Goal: Task Accomplishment & Management: Use online tool/utility

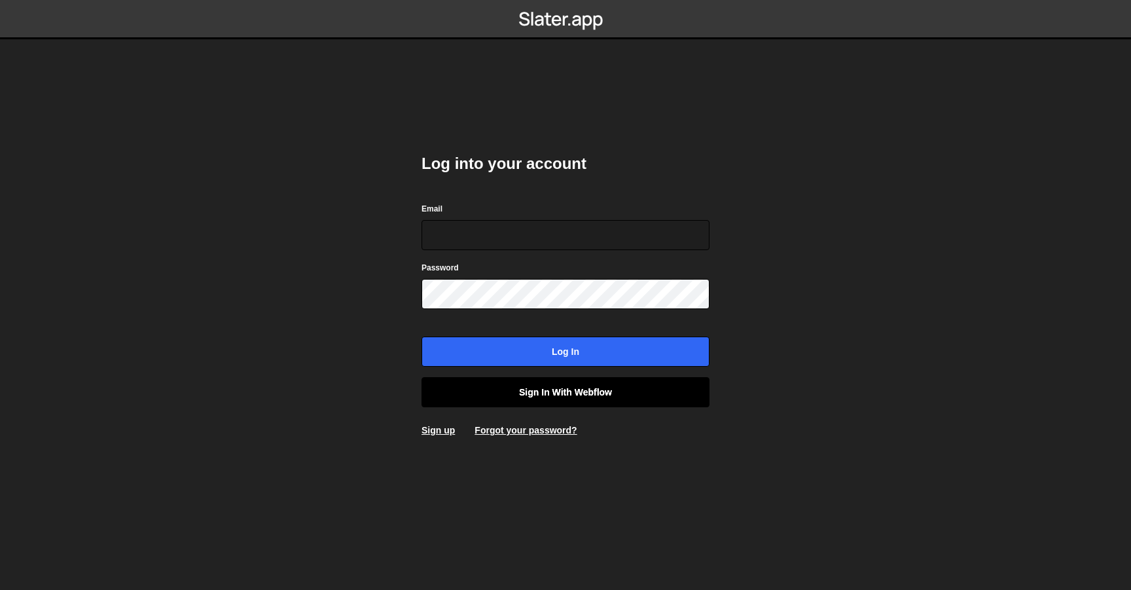
type input "contact@muratdesigns.com"
click at [581, 399] on link "Sign in with Webflow" at bounding box center [566, 392] width 288 height 30
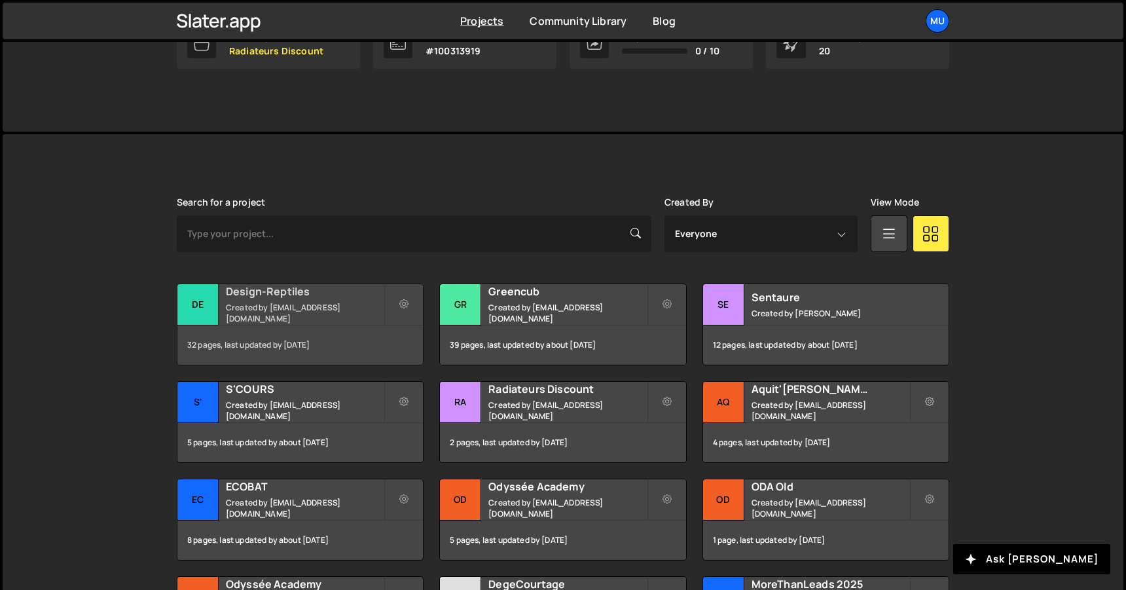
scroll to position [334, 0]
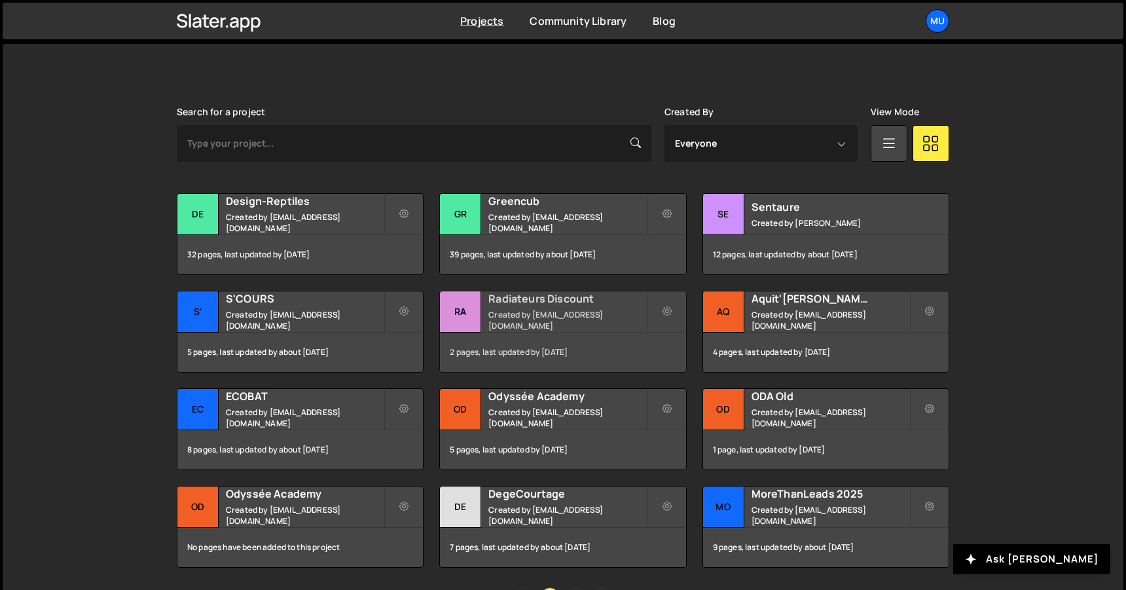
click at [518, 314] on small "Created by muratdesigns1@gmail.com" at bounding box center [567, 320] width 158 height 22
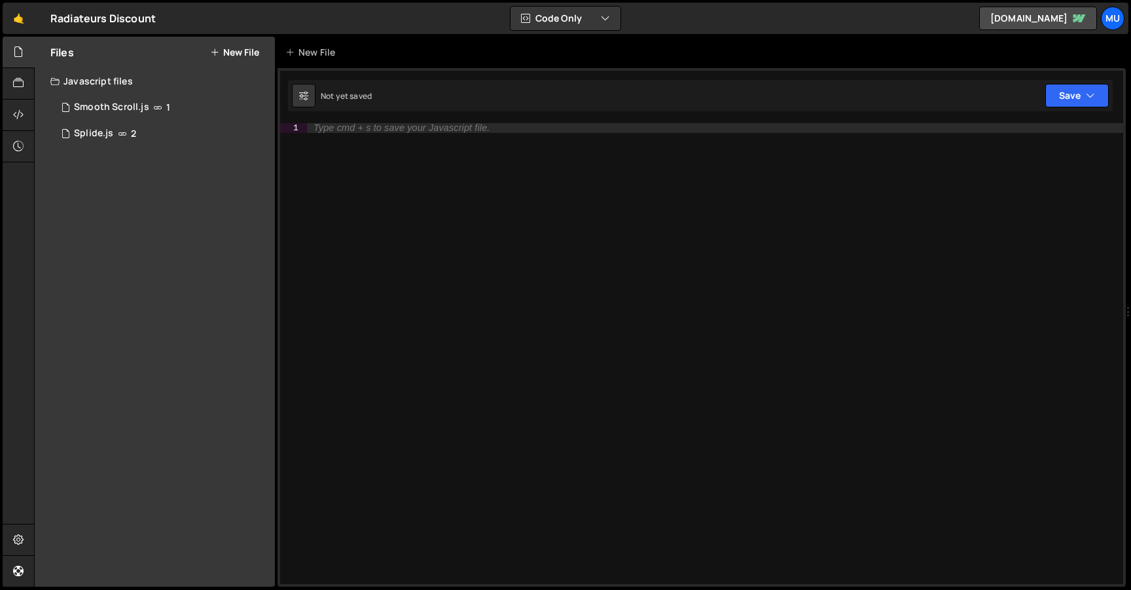
click at [373, 145] on div "Type cmd + s to save your Javascript file." at bounding box center [715, 363] width 816 height 481
click at [242, 50] on button "New File" at bounding box center [234, 52] width 49 height 10
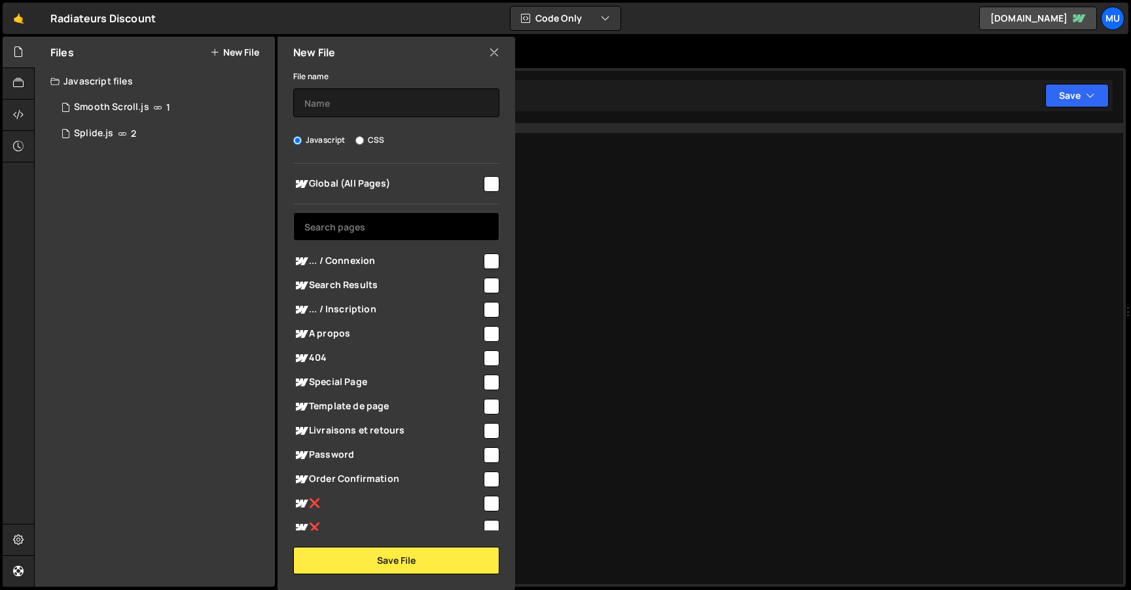
click at [352, 221] on input "text" at bounding box center [396, 226] width 206 height 29
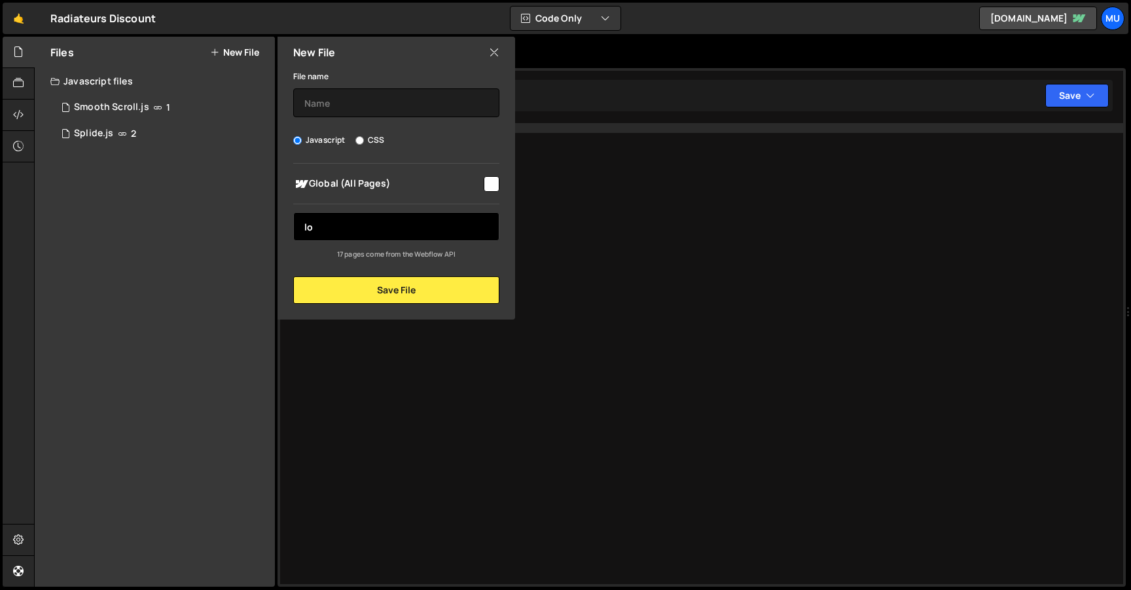
type input "l"
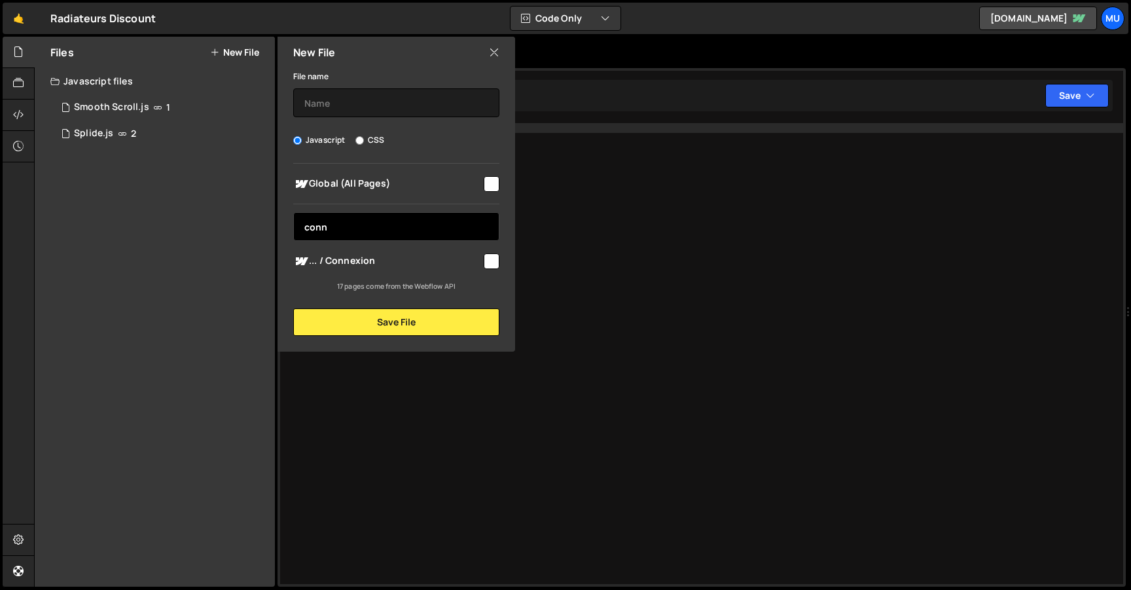
type input "conn"
click at [352, 264] on span "... / Connexion" at bounding box center [387, 261] width 189 height 16
checkbox input "true"
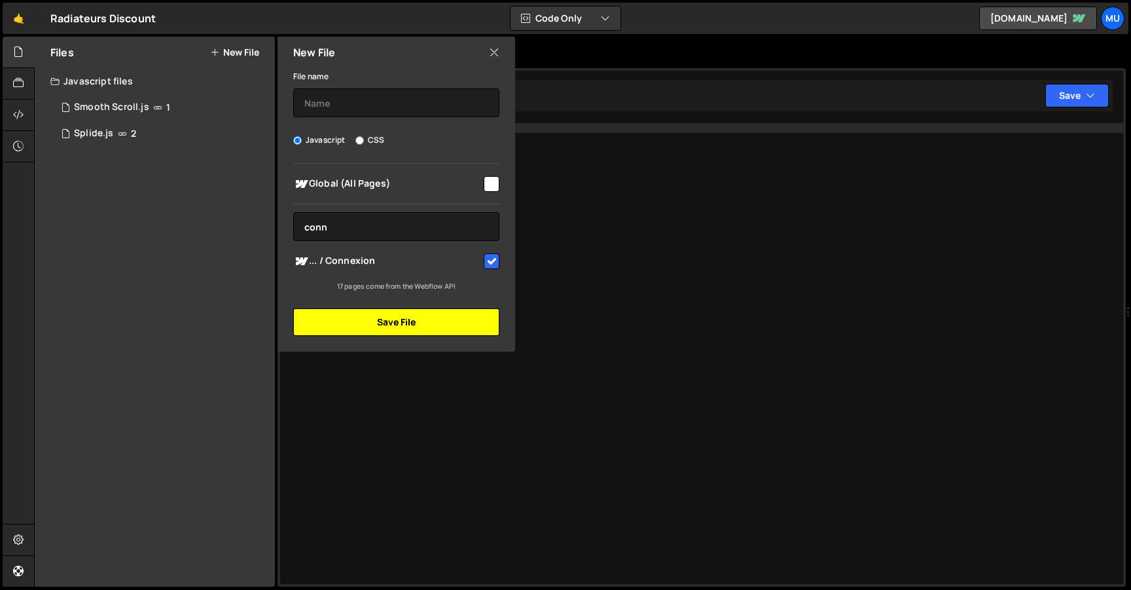
click at [352, 325] on button "Save File" at bounding box center [396, 321] width 206 height 27
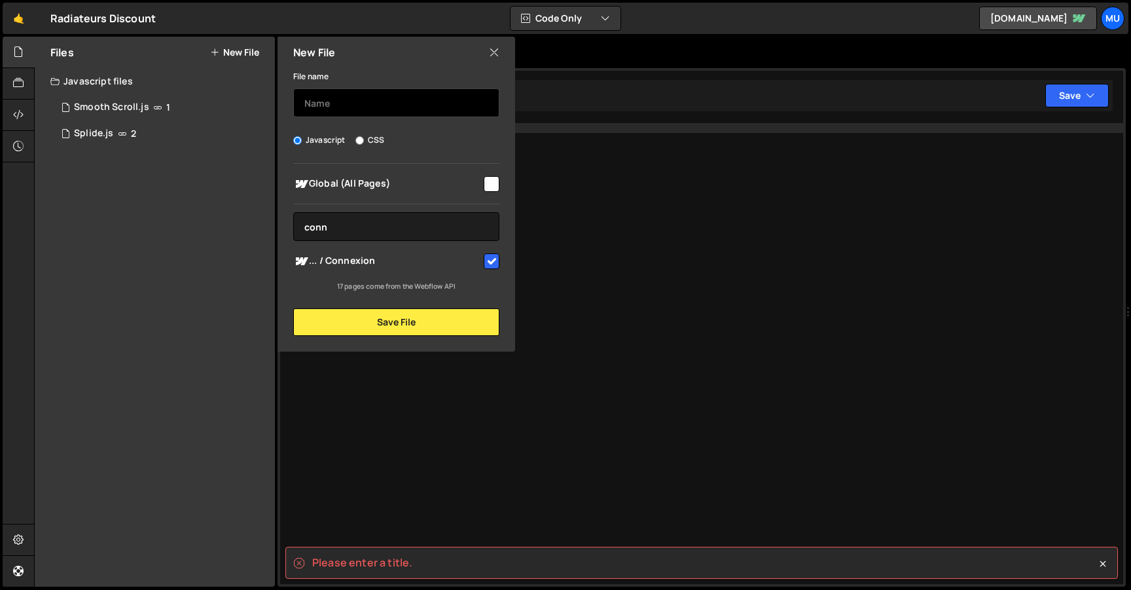
click at [358, 116] on input "text" at bounding box center [396, 102] width 206 height 29
type input "L"
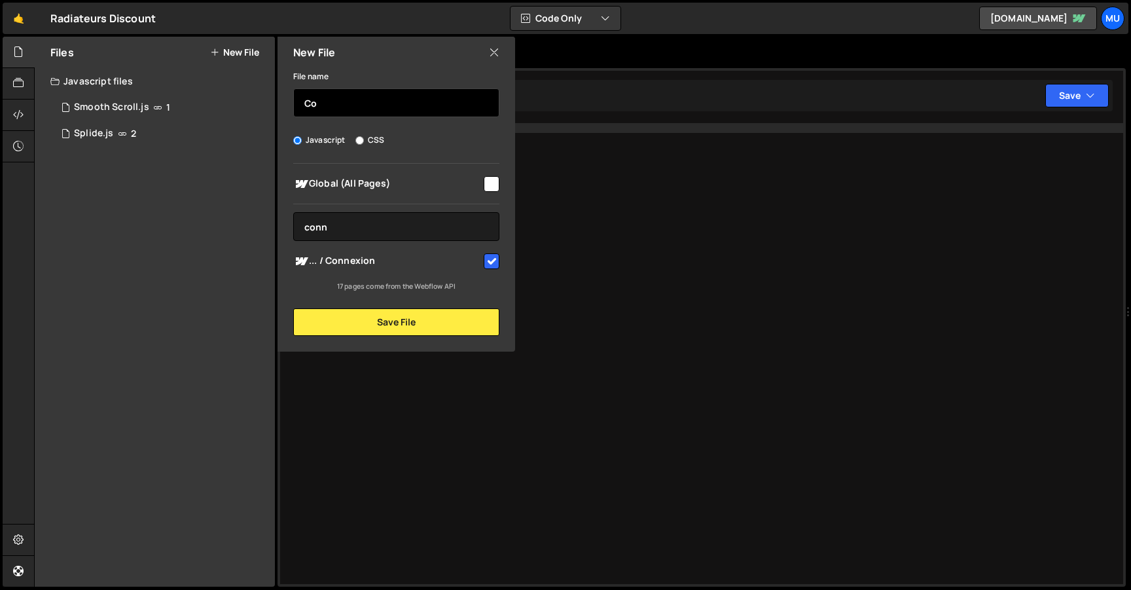
type input "C"
type input """
type input "Login"
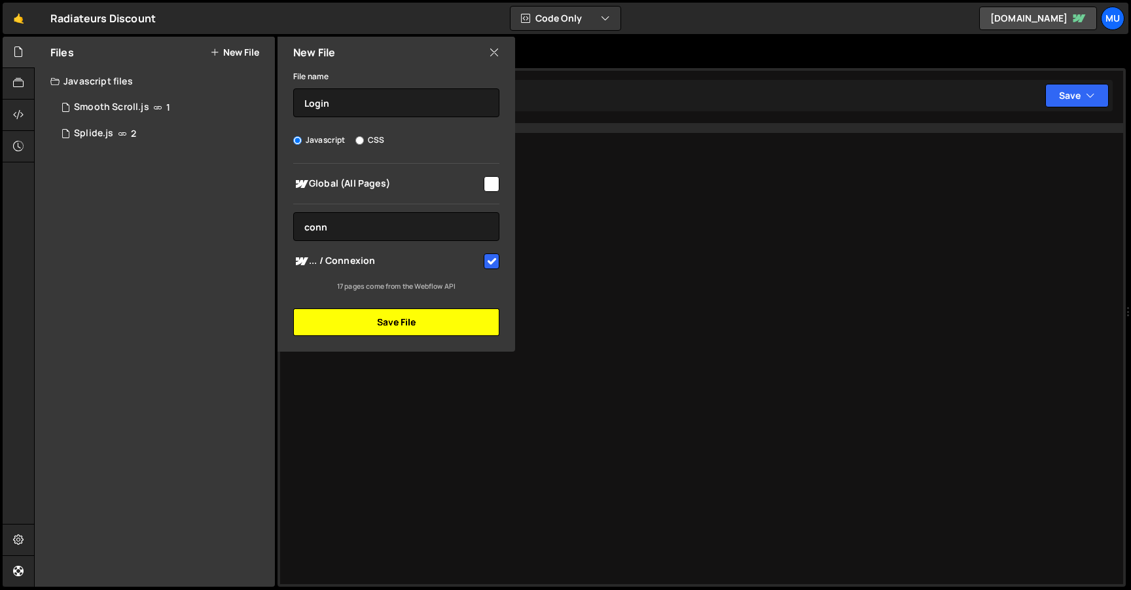
click at [372, 325] on button "Save File" at bounding box center [396, 321] width 206 height 27
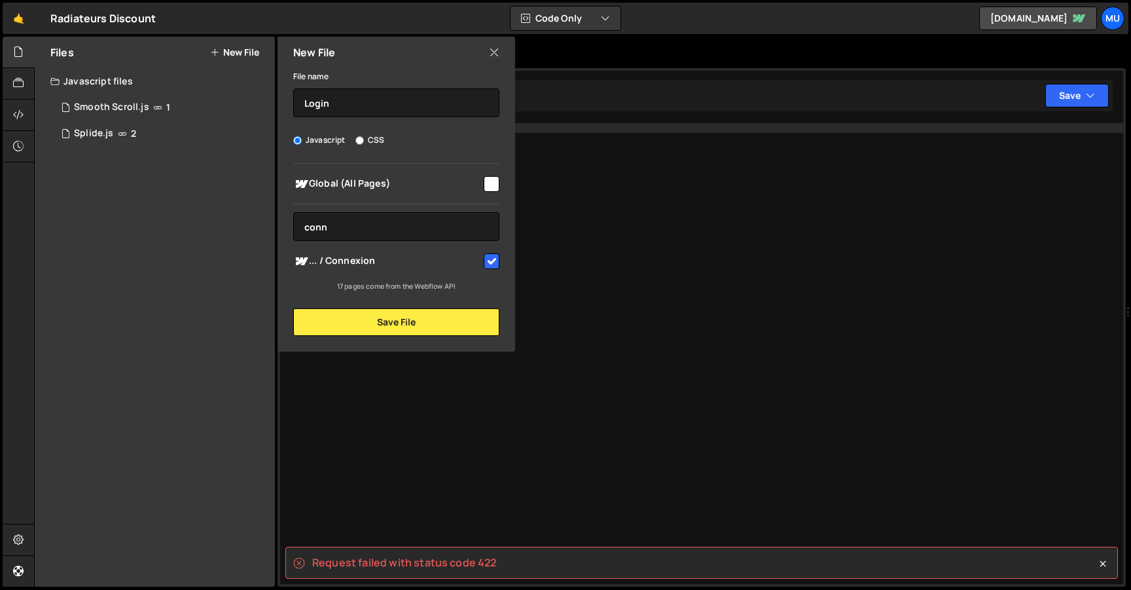
click at [424, 285] on small "17 pages come from the Webflow API" at bounding box center [396, 286] width 119 height 9
click at [398, 185] on span "Global (All Pages)" at bounding box center [387, 184] width 189 height 16
click at [369, 183] on span "Global (All Pages)" at bounding box center [387, 184] width 189 height 16
checkbox input "false"
click at [407, 314] on button "Save File" at bounding box center [396, 321] width 206 height 27
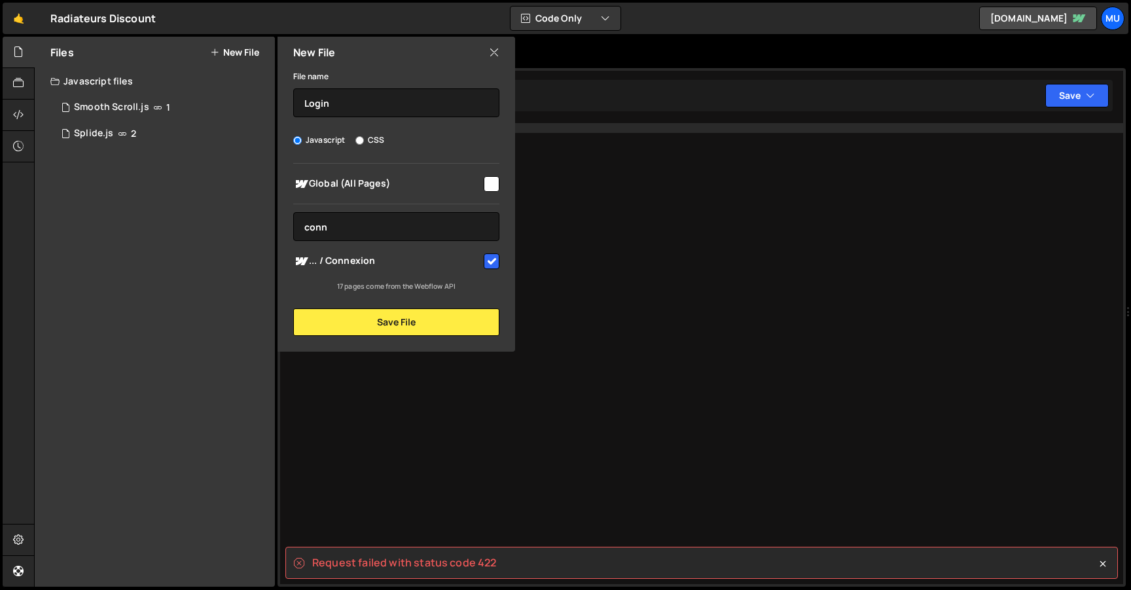
click at [421, 375] on div "Type cmd + s to save your Javascript file." at bounding box center [715, 363] width 816 height 481
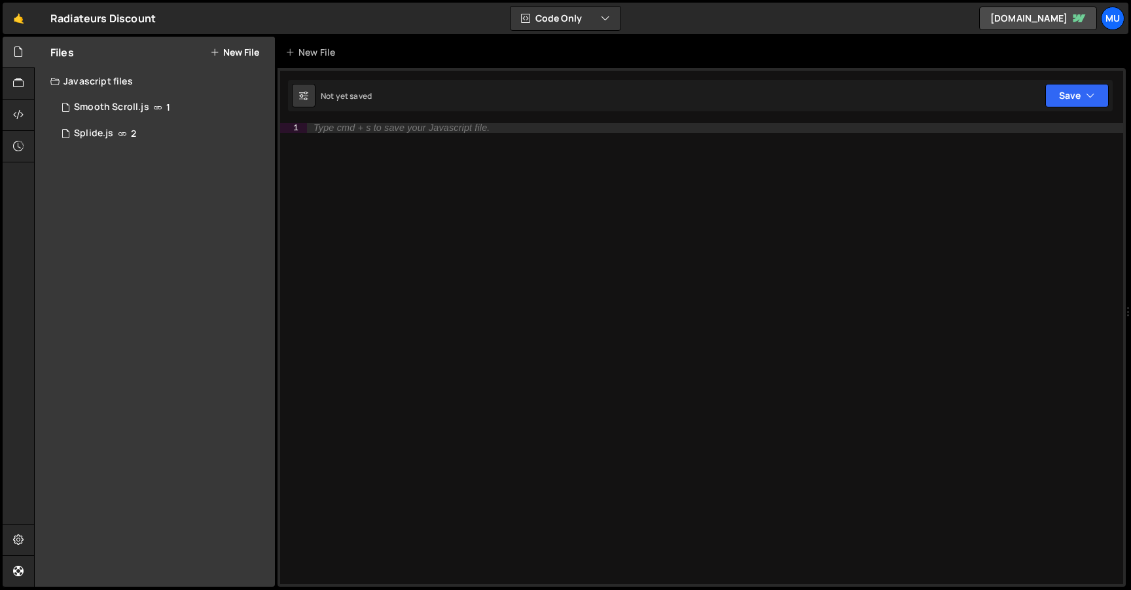
click at [251, 54] on button "New File" at bounding box center [234, 52] width 49 height 10
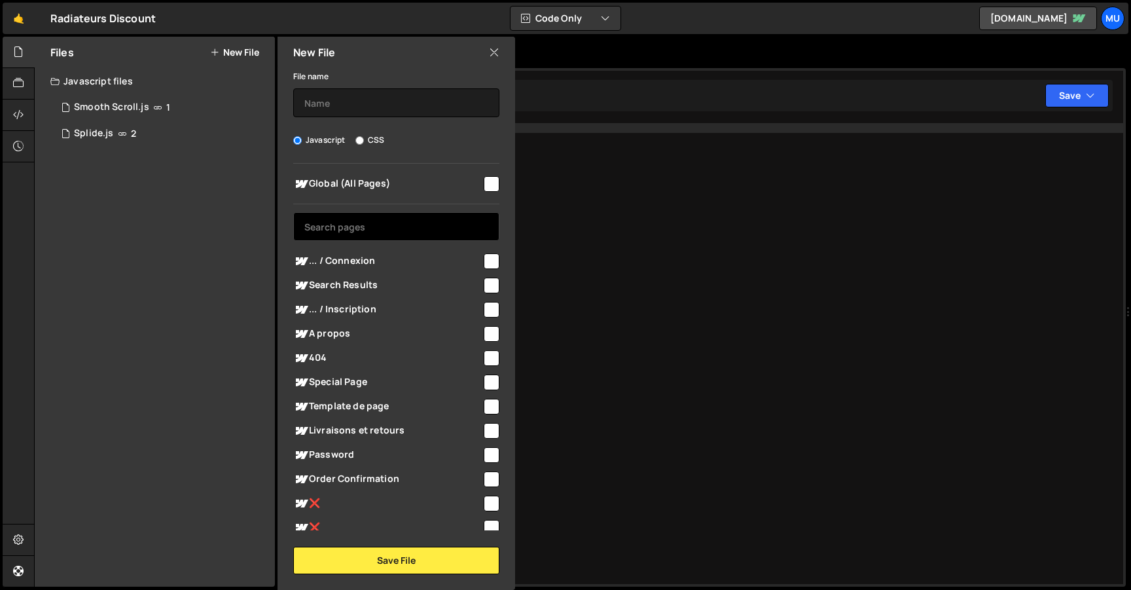
click at [333, 232] on input "text" at bounding box center [396, 226] width 206 height 29
click at [337, 256] on span "... / Connexion" at bounding box center [387, 261] width 189 height 16
checkbox input "true"
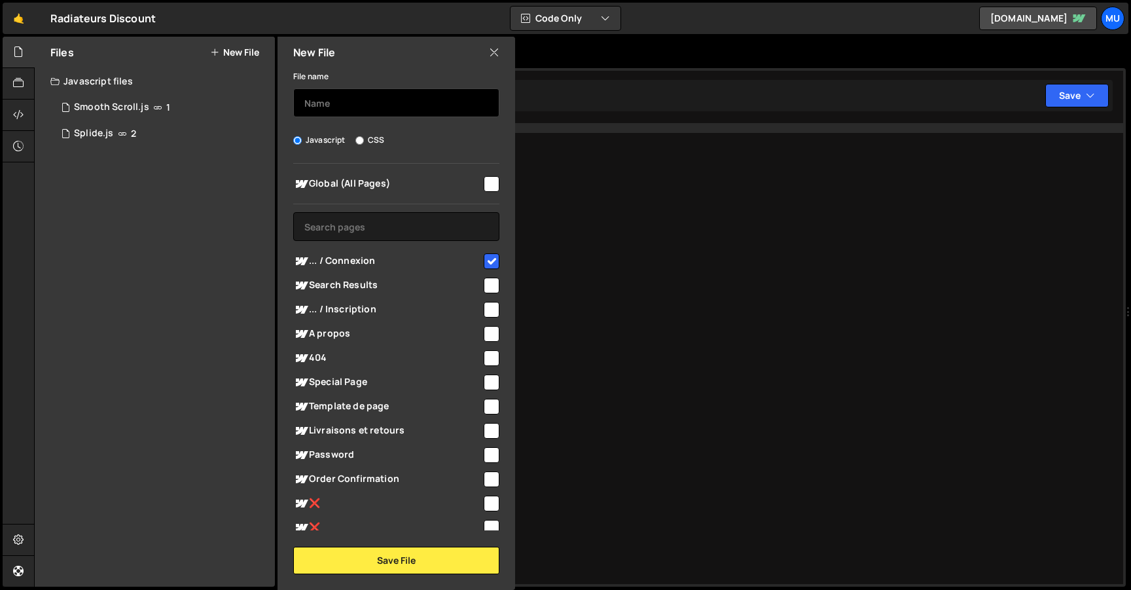
click at [359, 96] on input "text" at bounding box center [396, 102] width 206 height 29
type input "Page "Login""
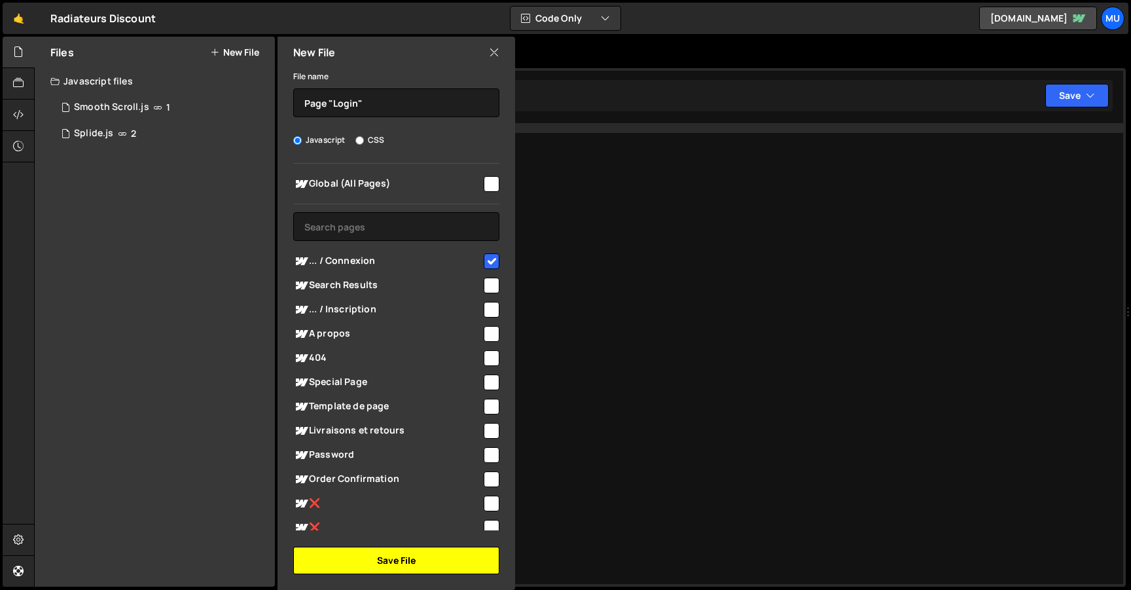
click at [423, 555] on button "Save File" at bounding box center [396, 560] width 206 height 27
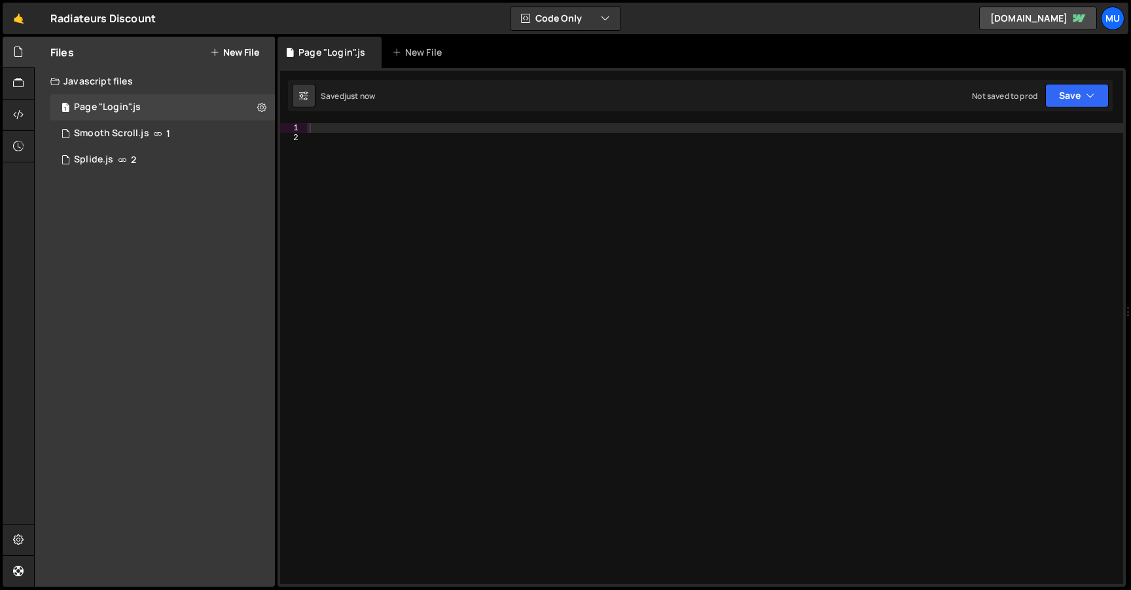
click at [396, 132] on div at bounding box center [715, 363] width 816 height 481
